Goal: Task Accomplishment & Management: Manage account settings

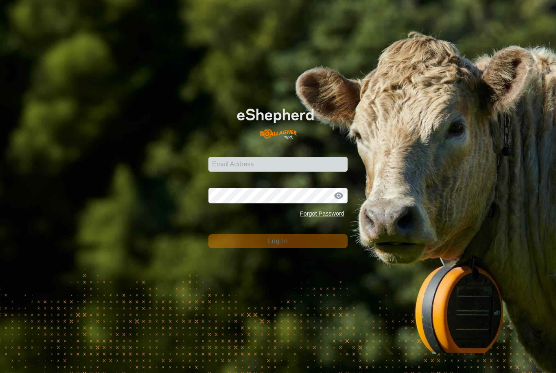
click at [437, 226] on div "Email Address Password Forgot Password Log In" at bounding box center [278, 186] width 556 height 373
click at [301, 160] on input "Email Address" at bounding box center [278, 164] width 139 height 15
type input "anthony.thexton7@outlook.com"
click at [278, 242] on button "Log In" at bounding box center [278, 242] width 139 height 14
